Goal: Find specific page/section: Find specific page/section

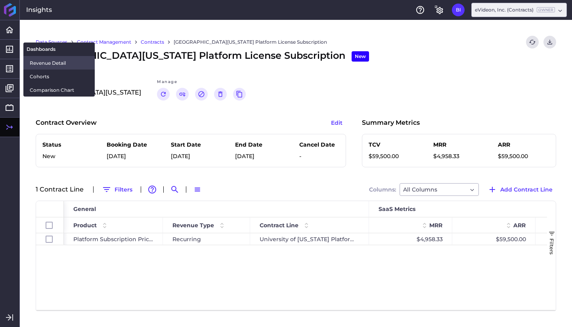
click at [54, 64] on span "Revenue Detail" at bounding box center [59, 63] width 59 height 8
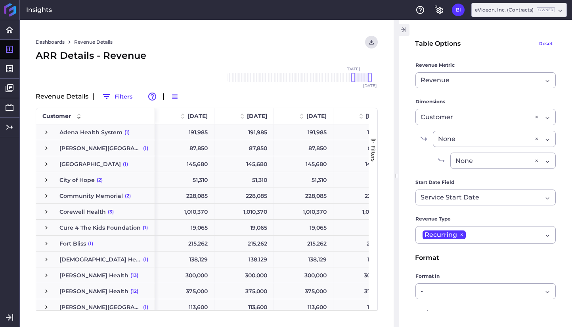
click at [404, 31] on icon "button" at bounding box center [403, 30] width 7 height 10
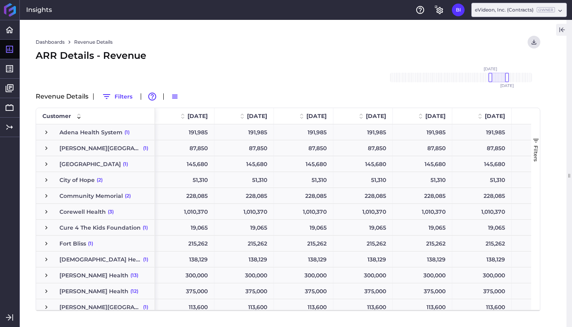
drag, startPoint x: 522, startPoint y: 79, endPoint x: 497, endPoint y: 81, distance: 25.5
click at [497, 81] on div at bounding box center [499, 78] width 17 height 10
